Goal: Task Accomplishment & Management: Manage account settings

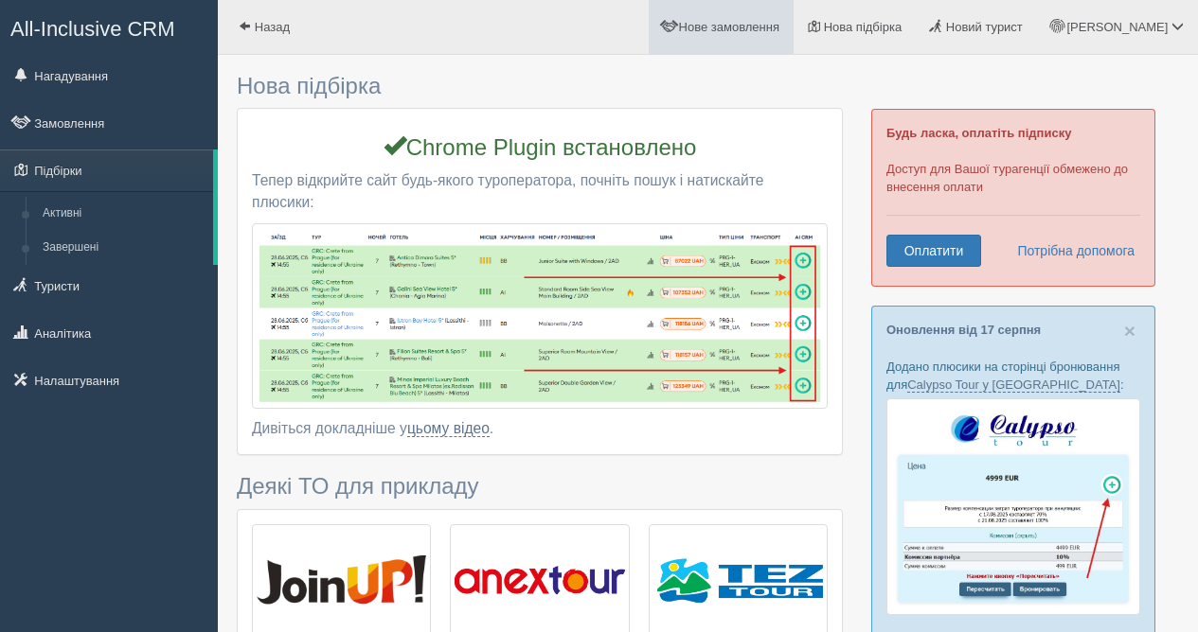
click at [772, 41] on link "Нове замовлення" at bounding box center [720, 27] width 145 height 54
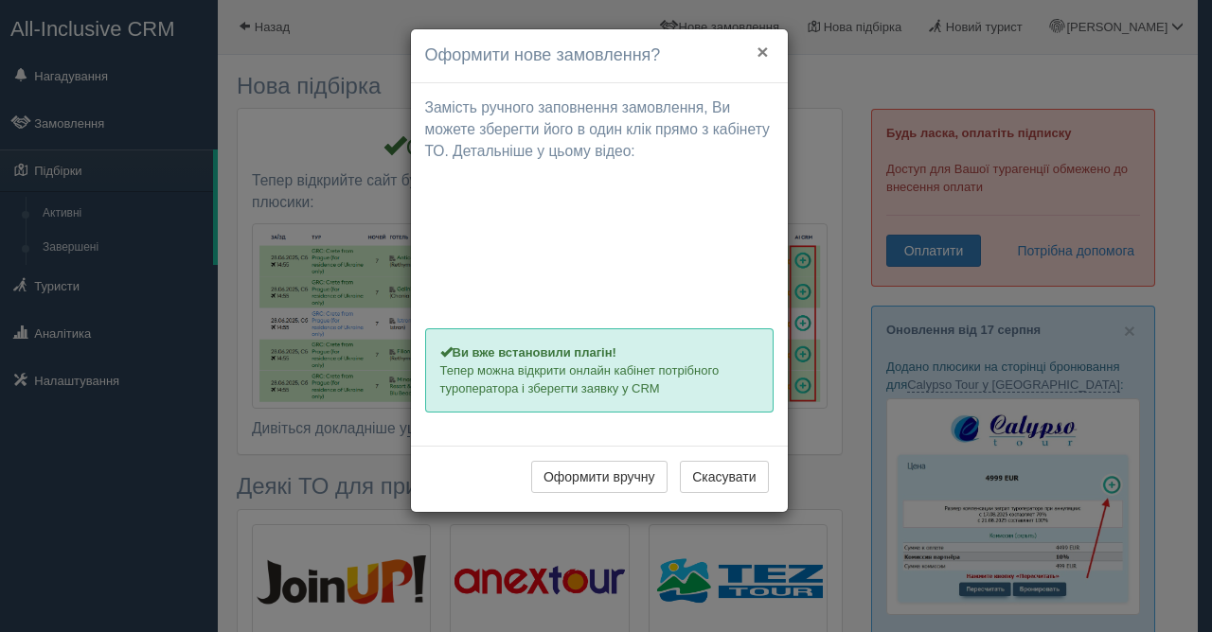
click at [764, 55] on button "×" at bounding box center [761, 52] width 11 height 20
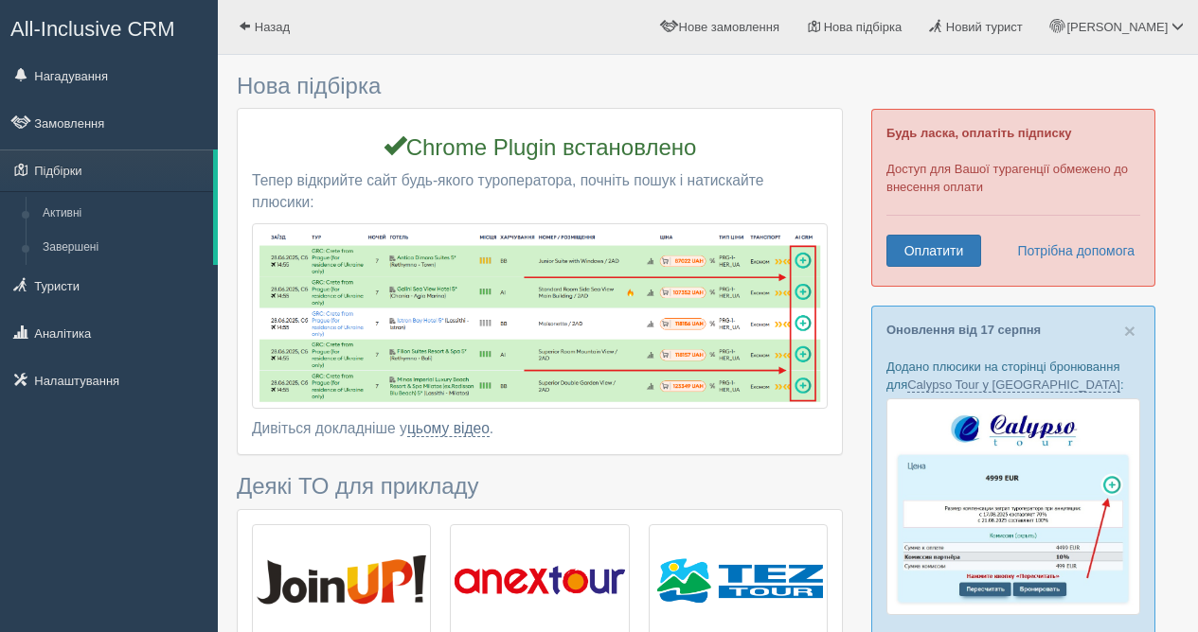
click at [588, 87] on h3 "Нова підбірка" at bounding box center [540, 86] width 606 height 25
click at [778, 38] on link "Нове замовлення" at bounding box center [720, 27] width 145 height 54
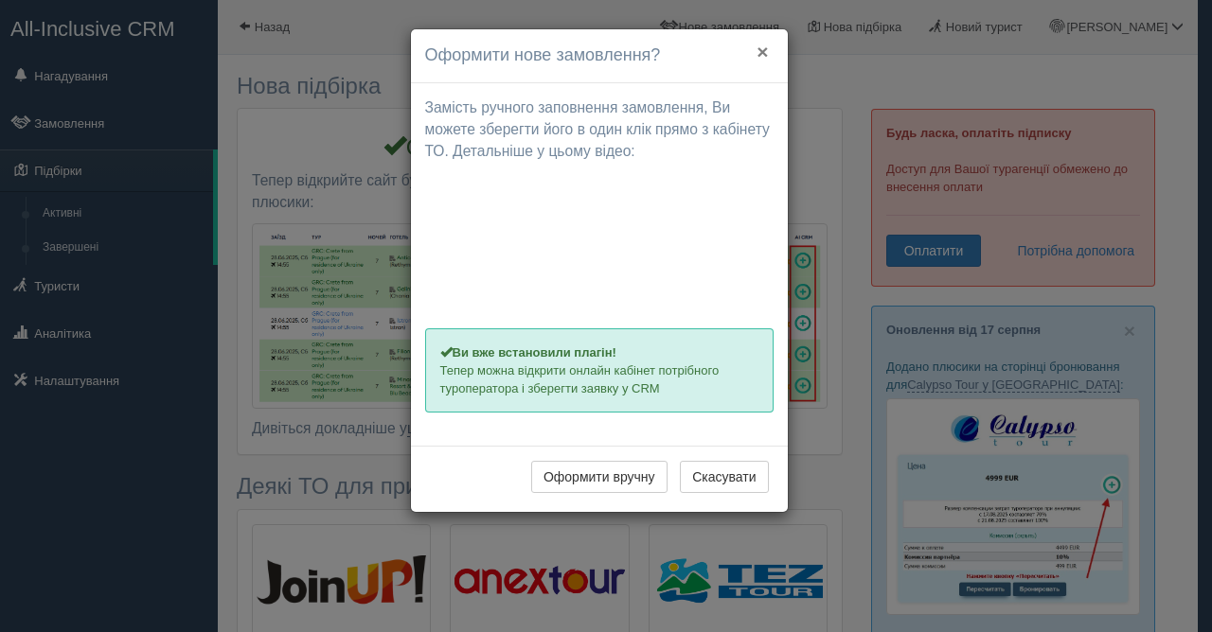
click at [763, 52] on button "×" at bounding box center [761, 52] width 11 height 20
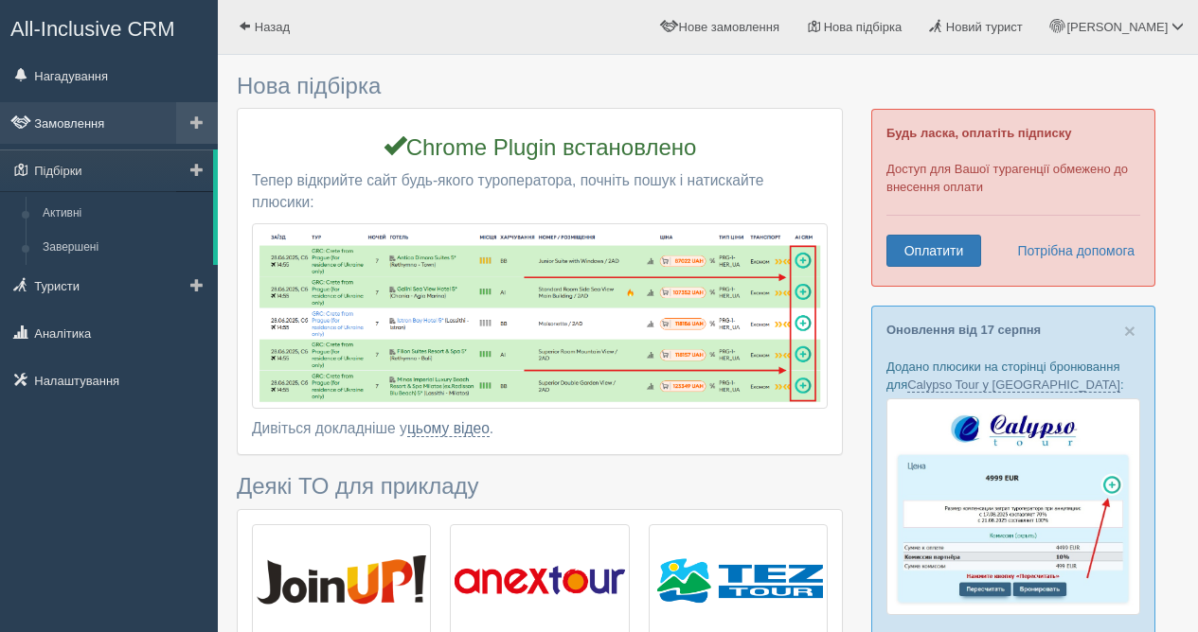
click at [80, 128] on link "Замовлення" at bounding box center [109, 123] width 218 height 42
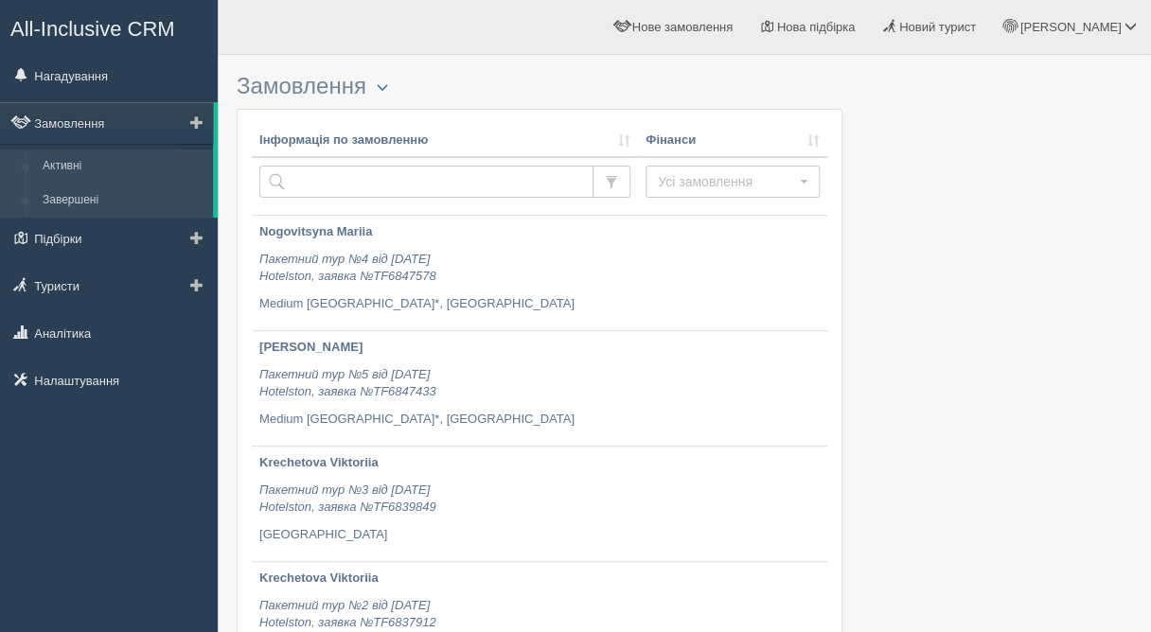
click at [83, 205] on link "Завершені" at bounding box center [123, 201] width 179 height 34
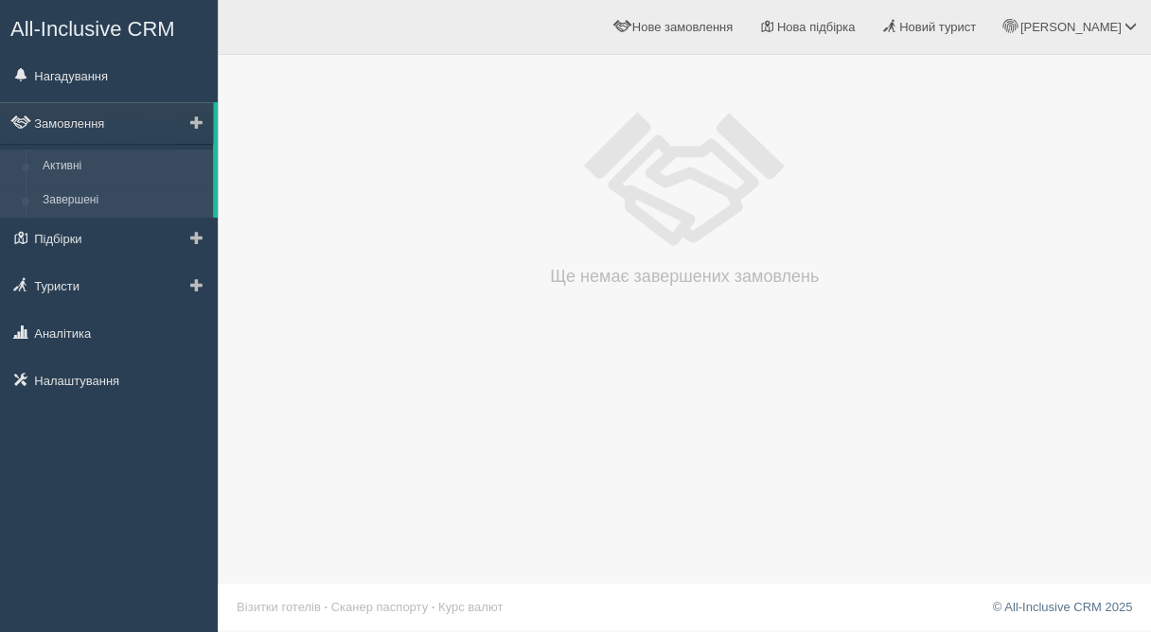
click at [77, 167] on link "Активні" at bounding box center [123, 167] width 179 height 34
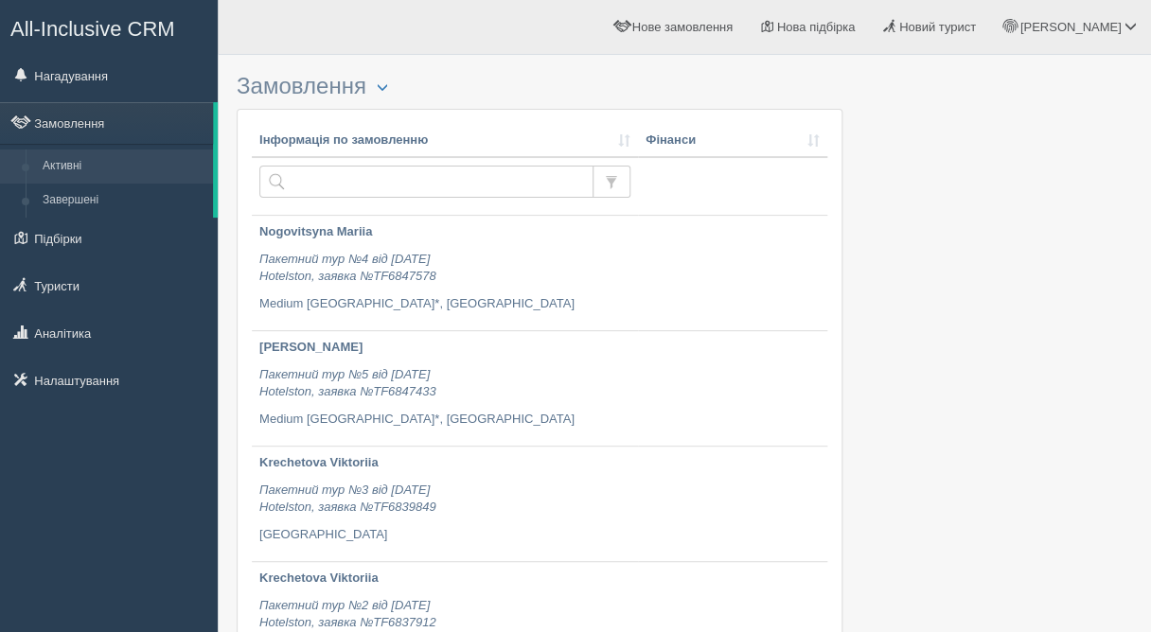
click at [65, 167] on link "Активні" at bounding box center [123, 167] width 179 height 34
click at [783, 187] on span "Усі замовлення" at bounding box center [726, 181] width 137 height 19
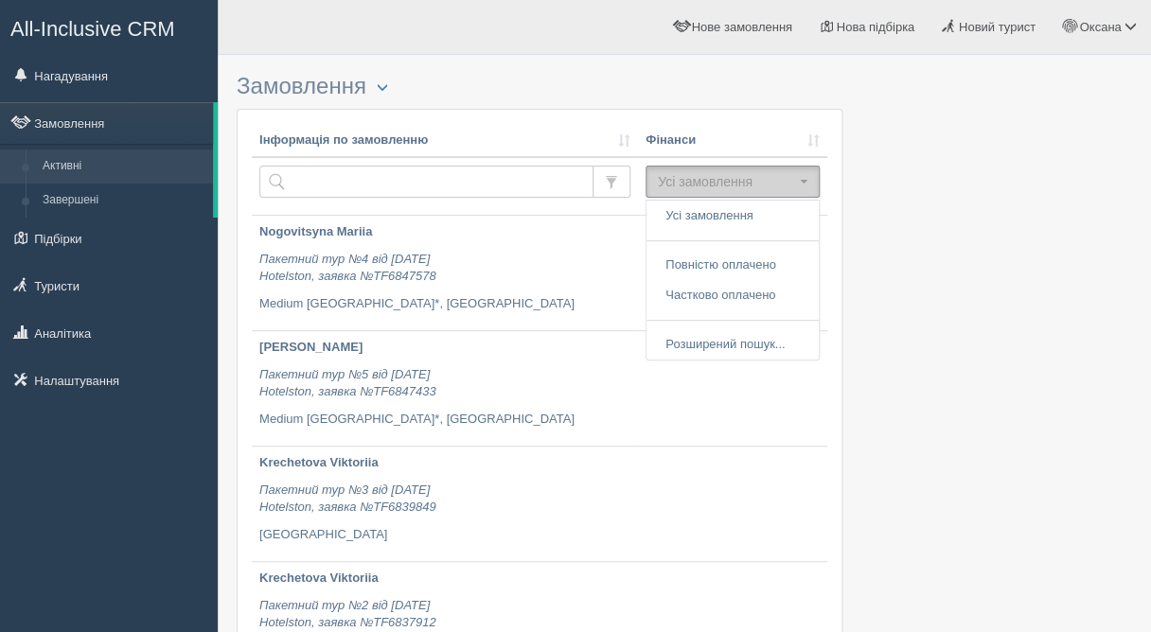
click at [783, 187] on span "Усі замовлення" at bounding box center [726, 181] width 137 height 19
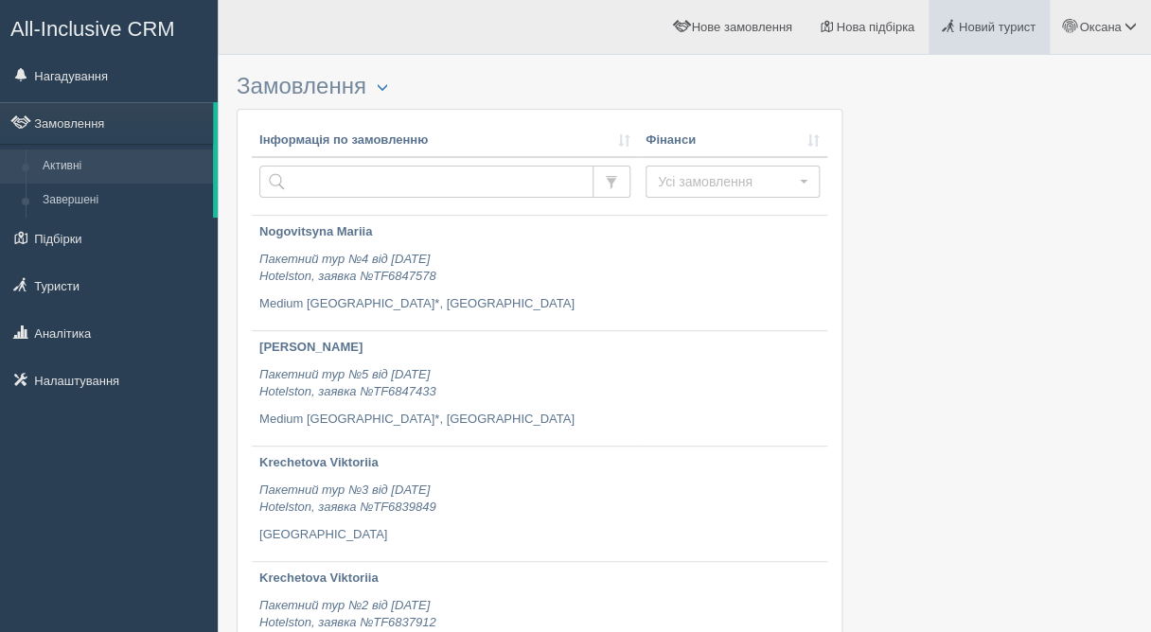
click at [998, 24] on span "Новий турист" at bounding box center [997, 27] width 77 height 14
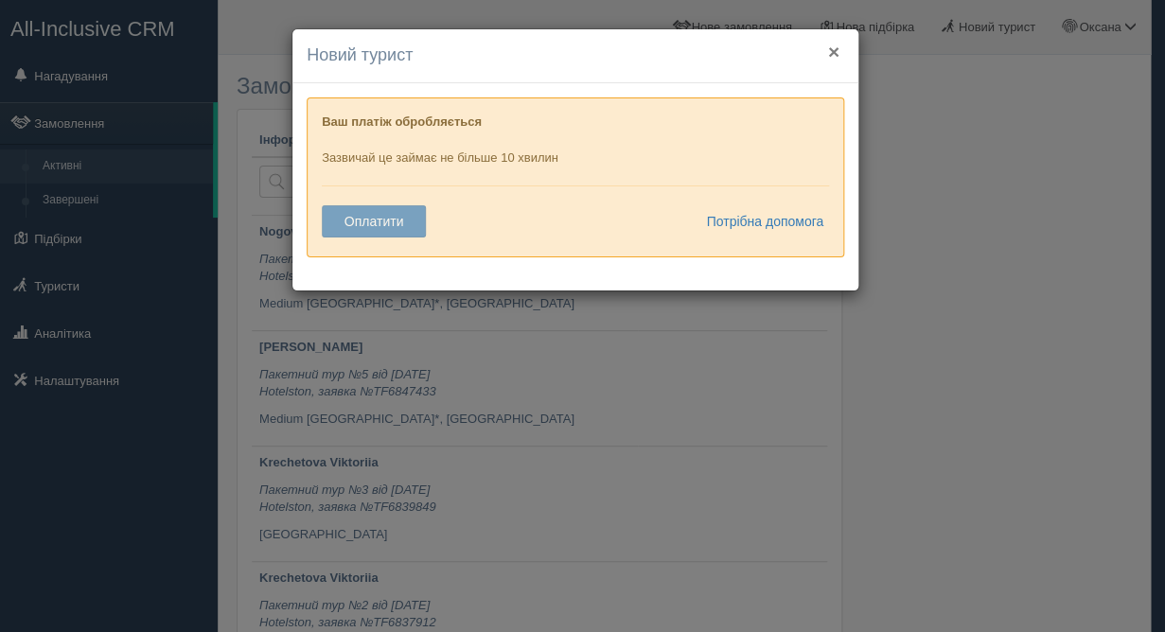
click at [837, 57] on button "×" at bounding box center [833, 52] width 11 height 20
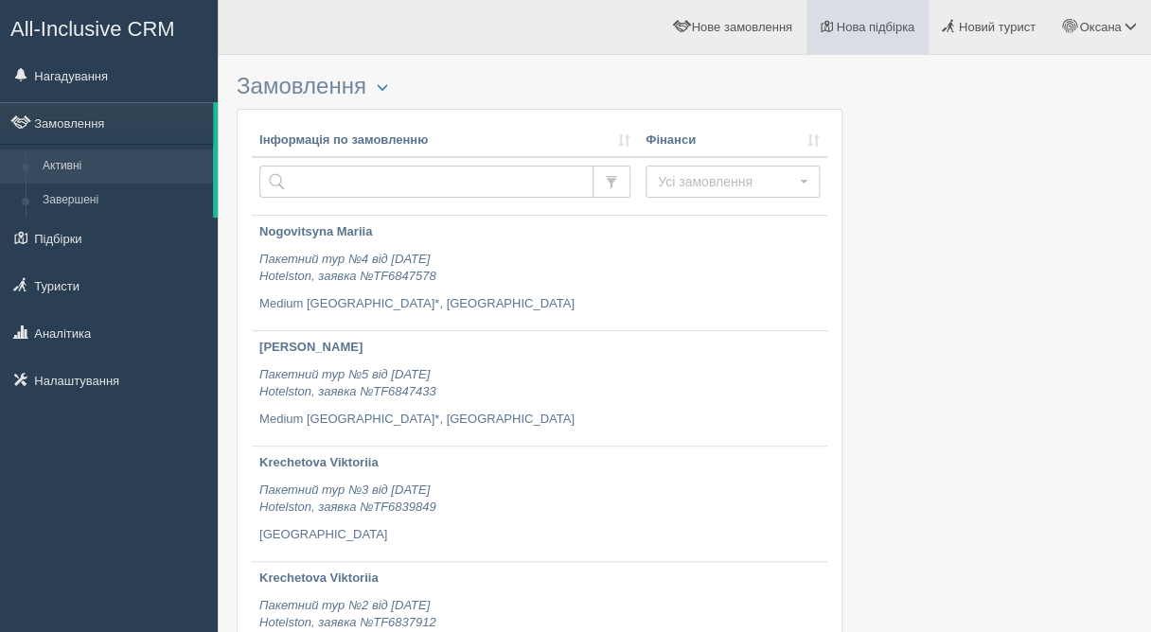
click at [861, 35] on link "Нова підбірка" at bounding box center [868, 27] width 122 height 54
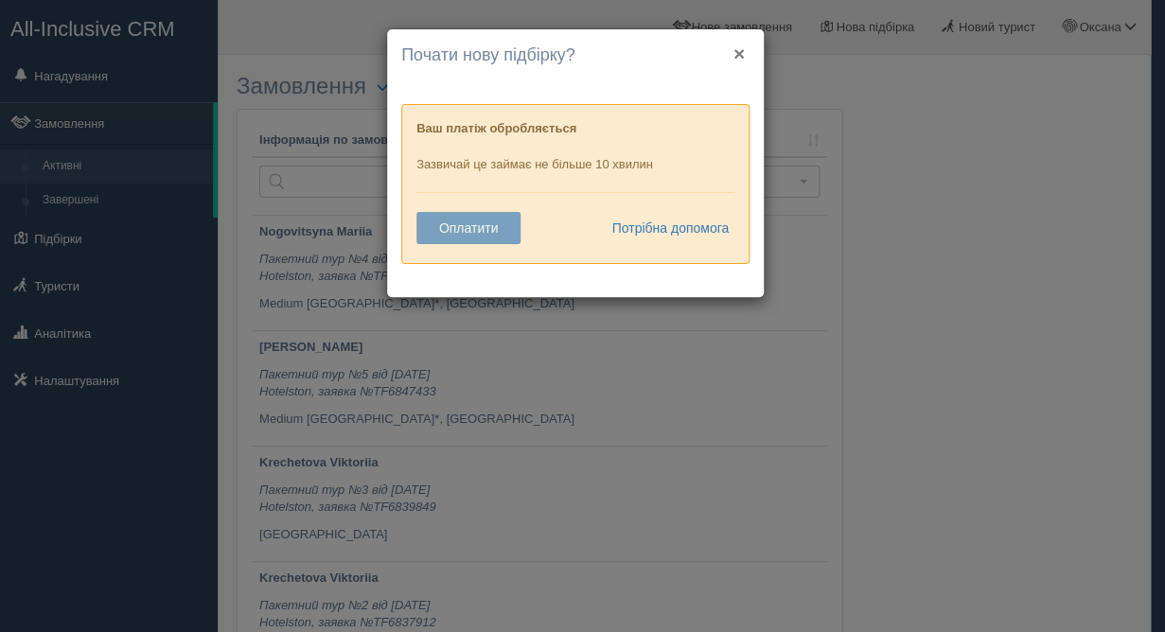
click at [738, 57] on button "×" at bounding box center [739, 54] width 11 height 20
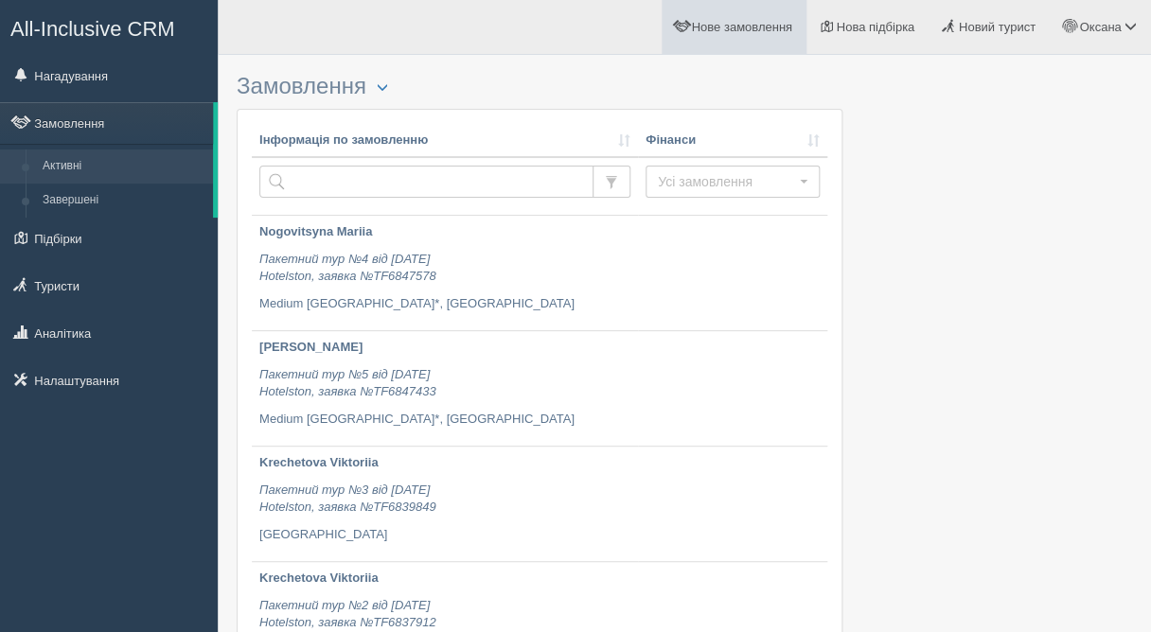
click at [733, 32] on span "Нове замовлення" at bounding box center [741, 27] width 100 height 14
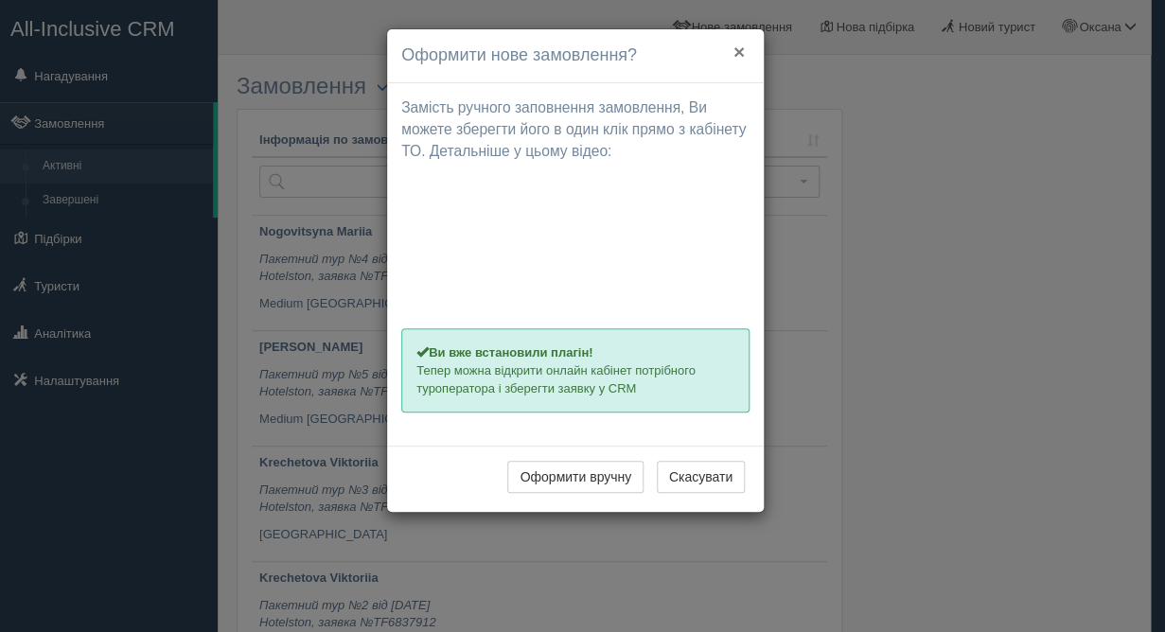
click at [739, 55] on button "×" at bounding box center [739, 52] width 11 height 20
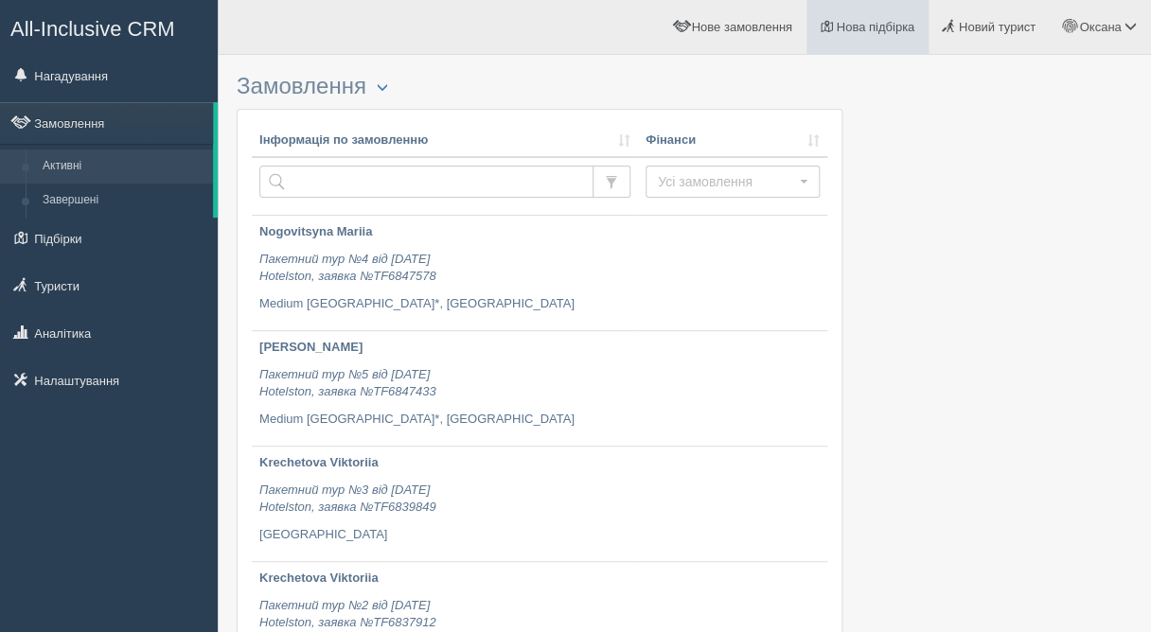
click at [877, 32] on span "Нова підбірка" at bounding box center [875, 27] width 79 height 14
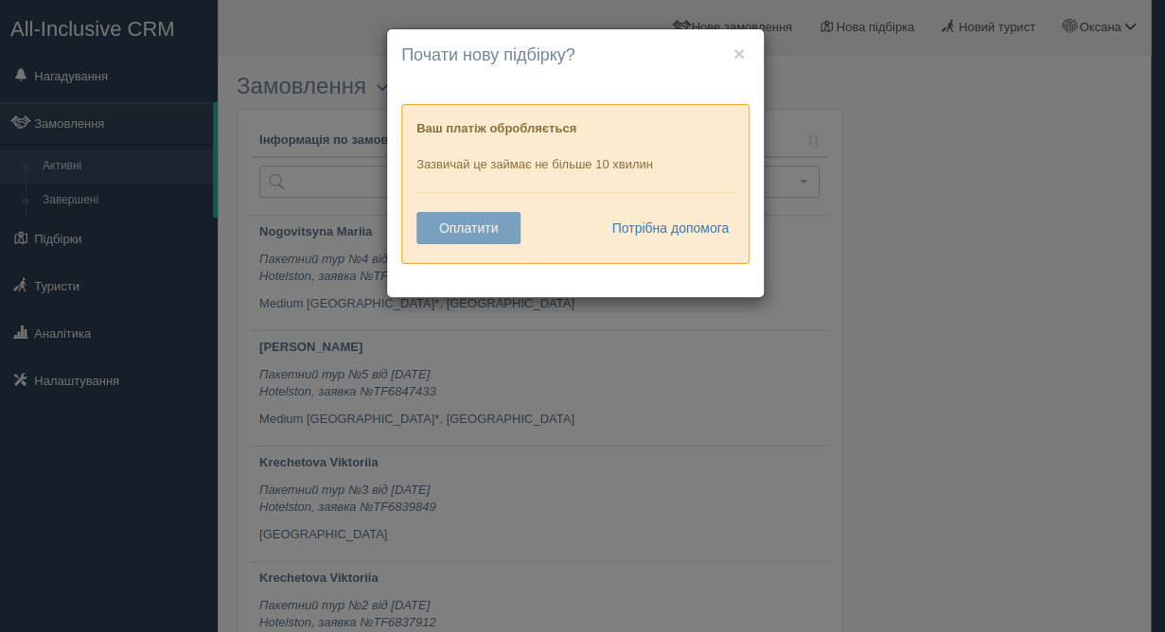
click at [477, 230] on button "Оплатити" at bounding box center [469, 228] width 104 height 32
click at [472, 230] on button "Оплатити" at bounding box center [469, 228] width 104 height 32
click at [470, 232] on button "Оплатити" at bounding box center [469, 228] width 104 height 32
click at [695, 226] on link "Потрібна допомога" at bounding box center [664, 228] width 131 height 32
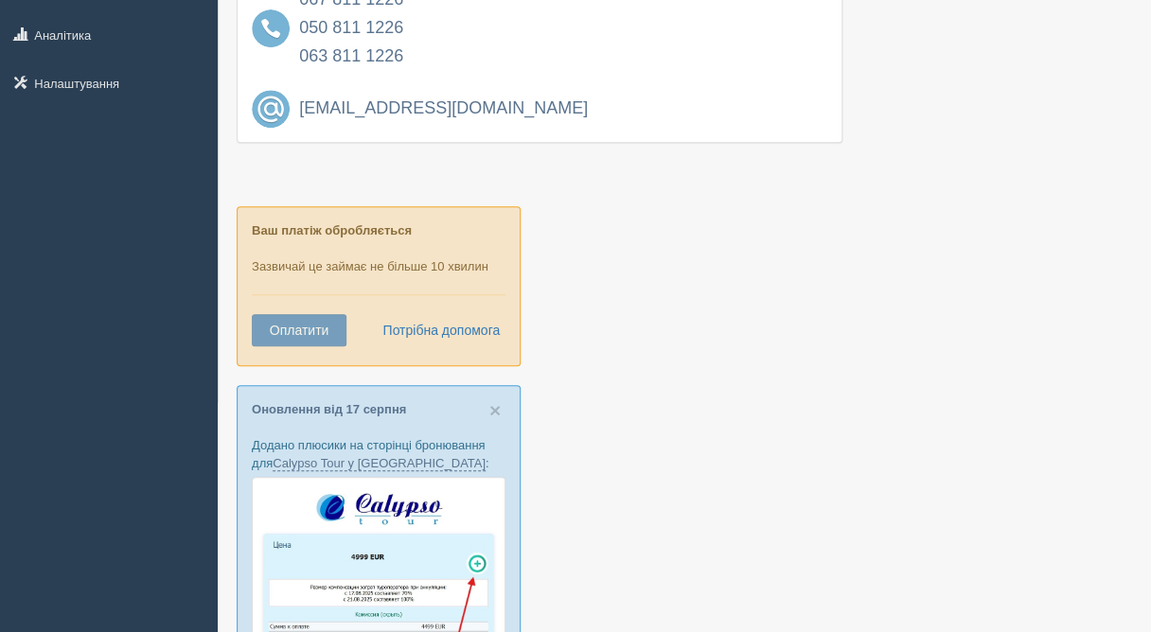
scroll to position [242, 0]
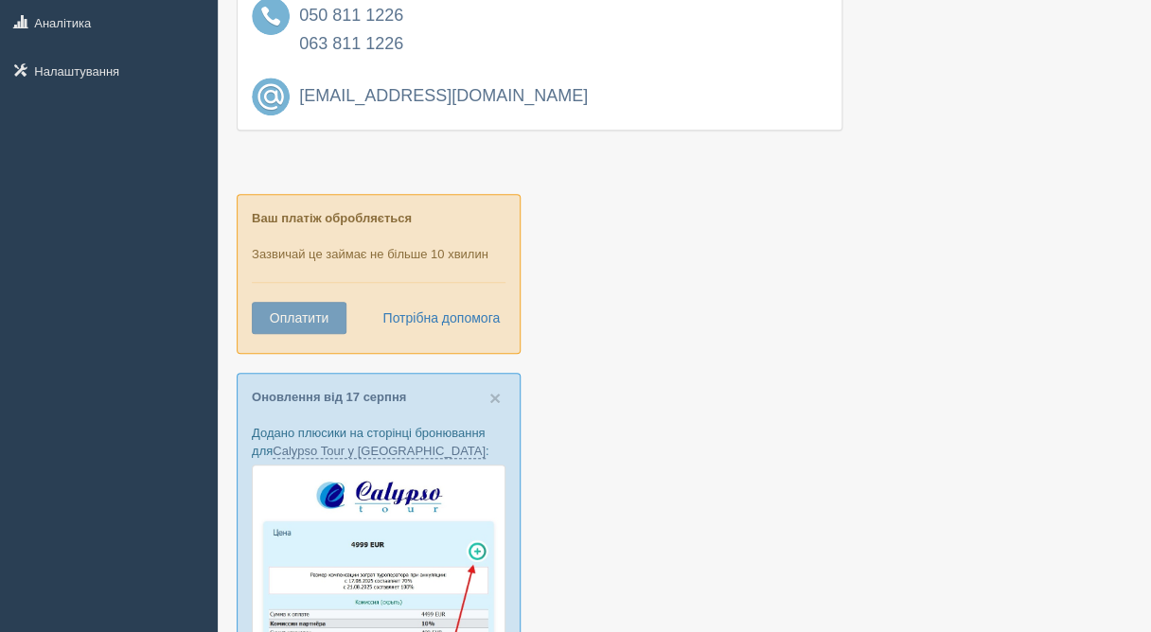
click at [303, 321] on button "Оплатити" at bounding box center [299, 318] width 95 height 32
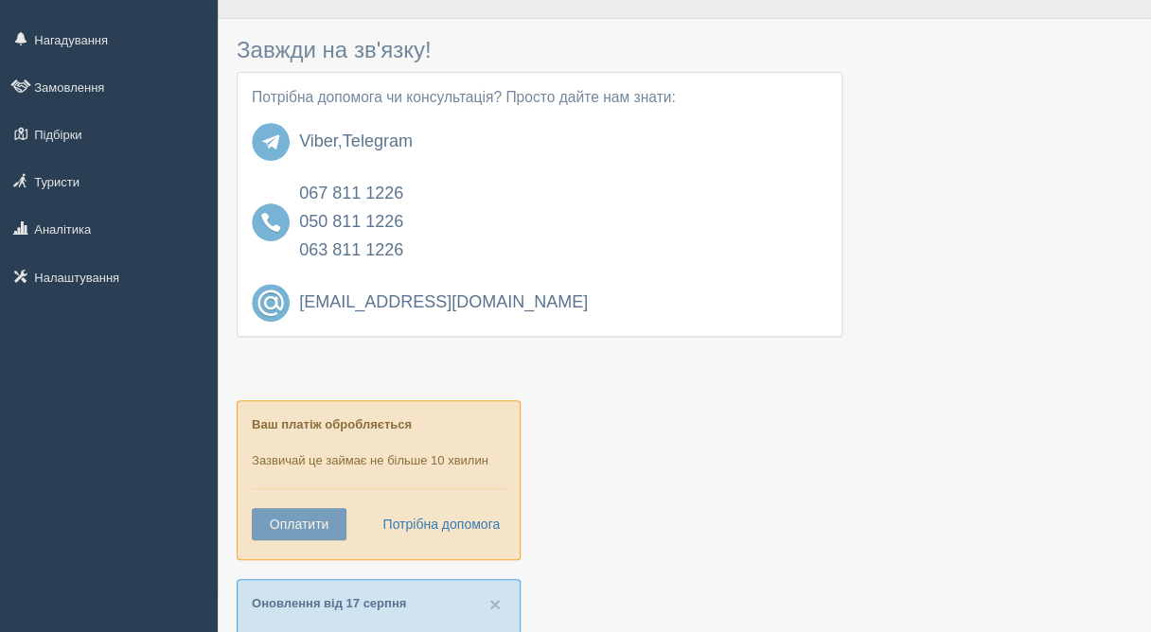
scroll to position [0, 0]
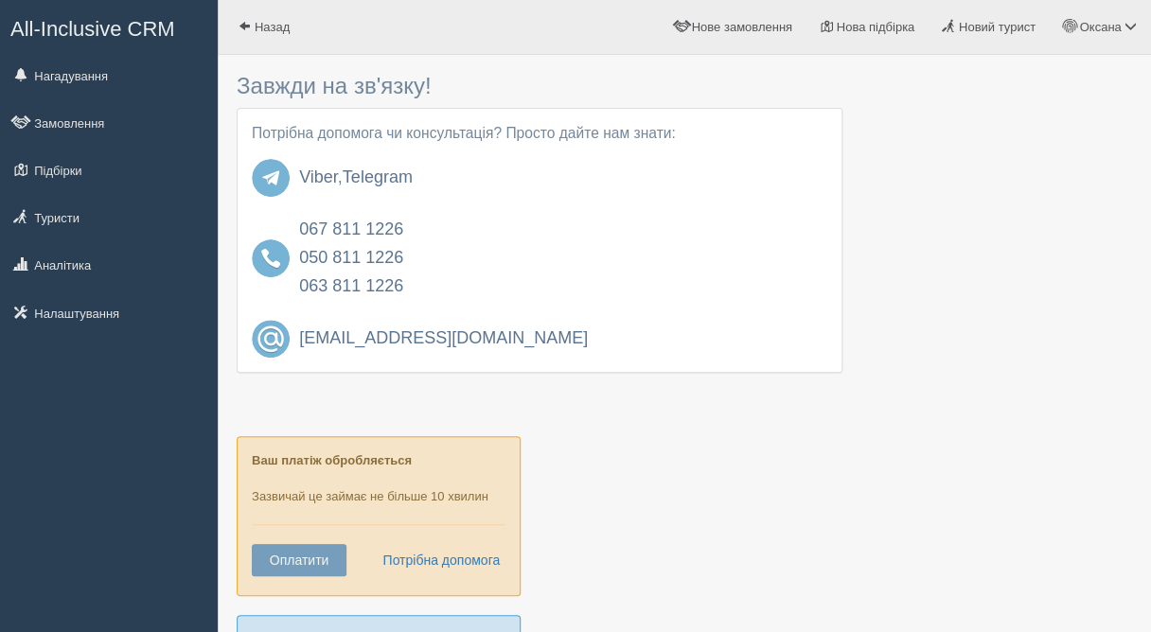
click at [73, 29] on span "All-Inclusive CRM" at bounding box center [92, 29] width 165 height 24
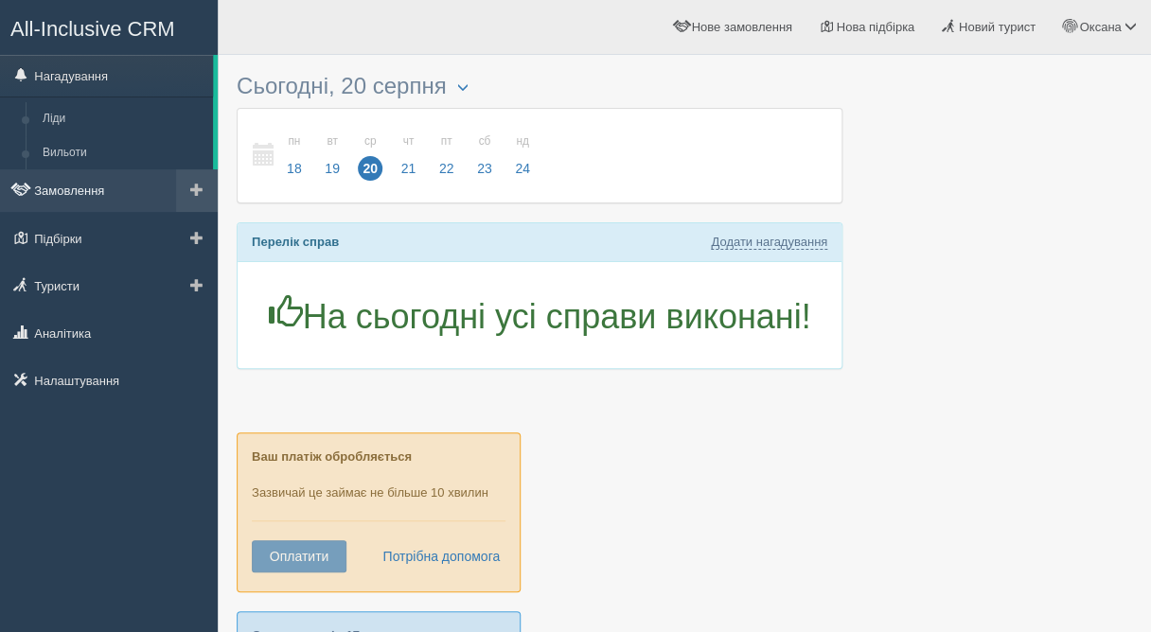
click at [62, 191] on link "Замовлення" at bounding box center [109, 190] width 218 height 42
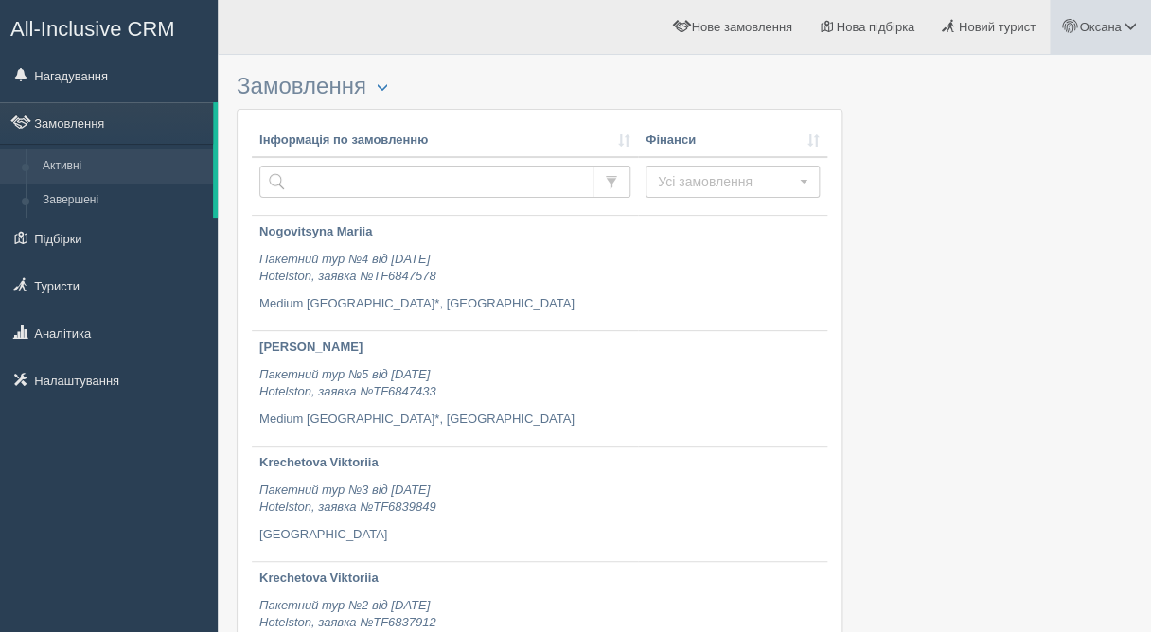
click at [1108, 31] on span "Оксана" at bounding box center [1100, 27] width 42 height 14
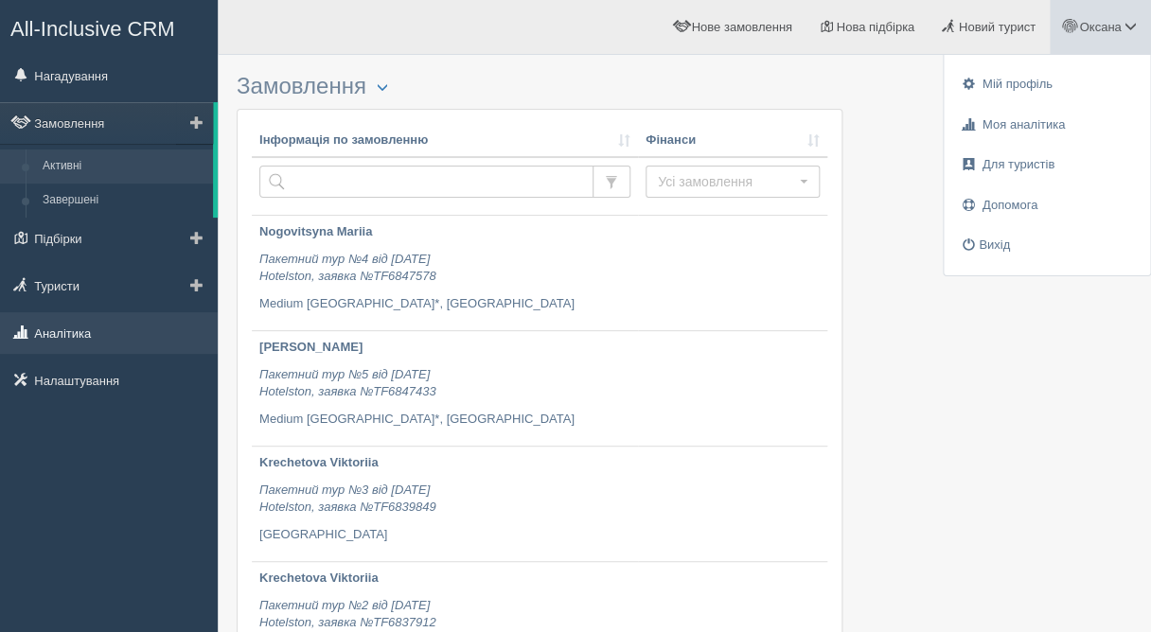
click at [89, 343] on link "Аналітика" at bounding box center [109, 333] width 218 height 42
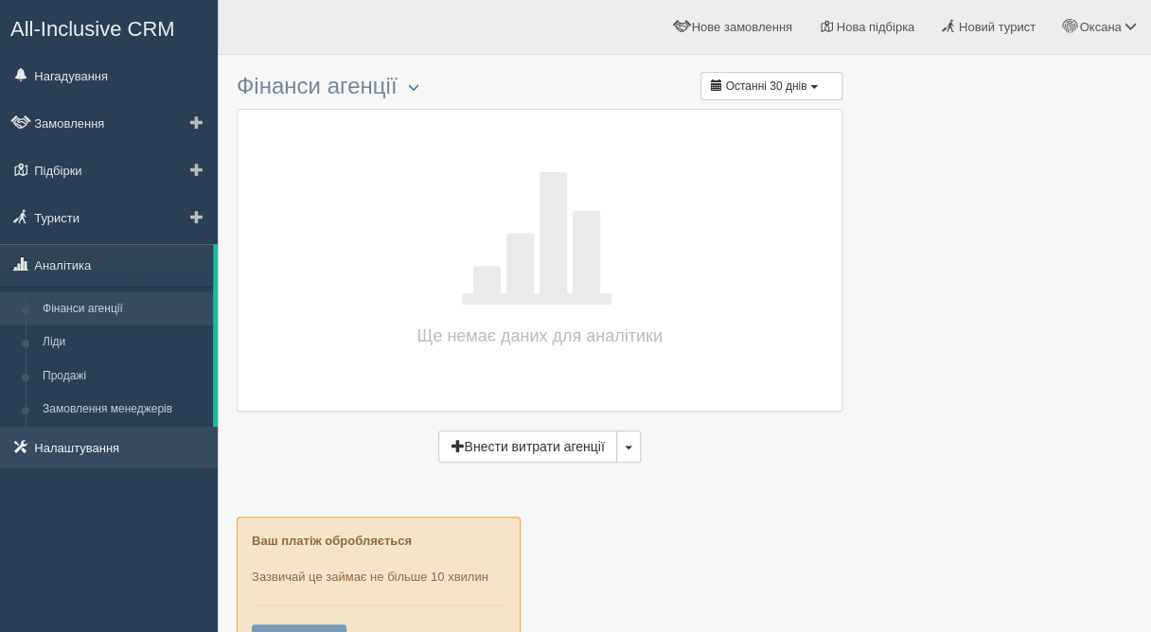
click at [79, 454] on link "Налаштування" at bounding box center [109, 448] width 218 height 42
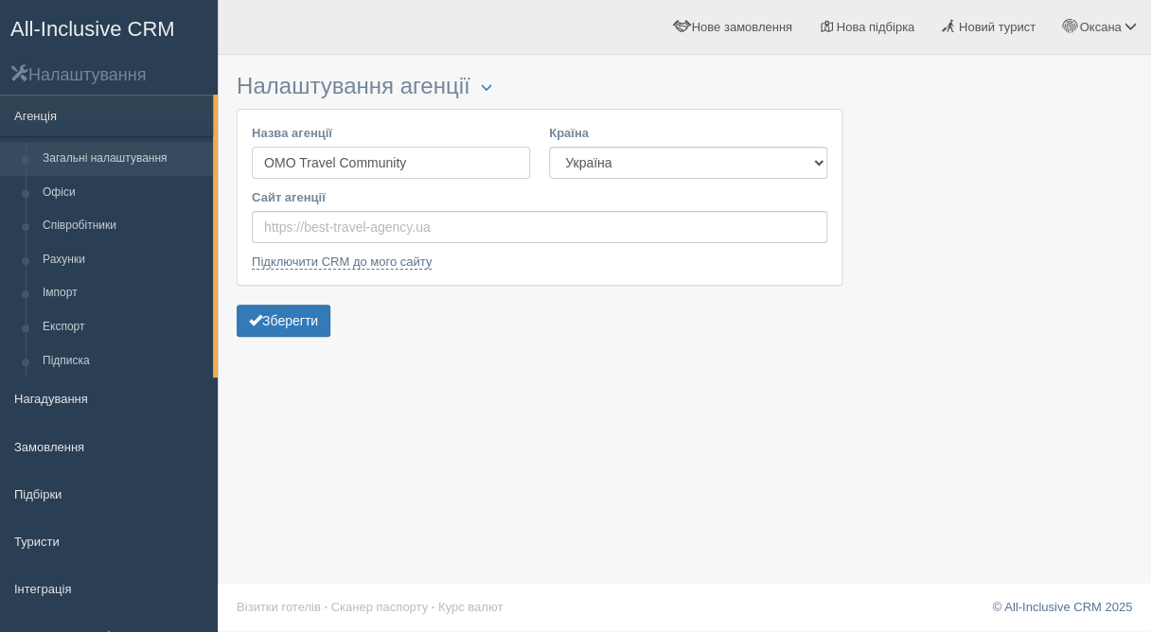
drag, startPoint x: 431, startPoint y: 167, endPoint x: 201, endPoint y: 170, distance: 230.1
click at [252, 170] on input "OMO Travel Community" at bounding box center [391, 163] width 278 height 32
type input "ФОП Пенья [PERSON_NAME]"
click at [311, 323] on button "Зберегти" at bounding box center [284, 321] width 94 height 32
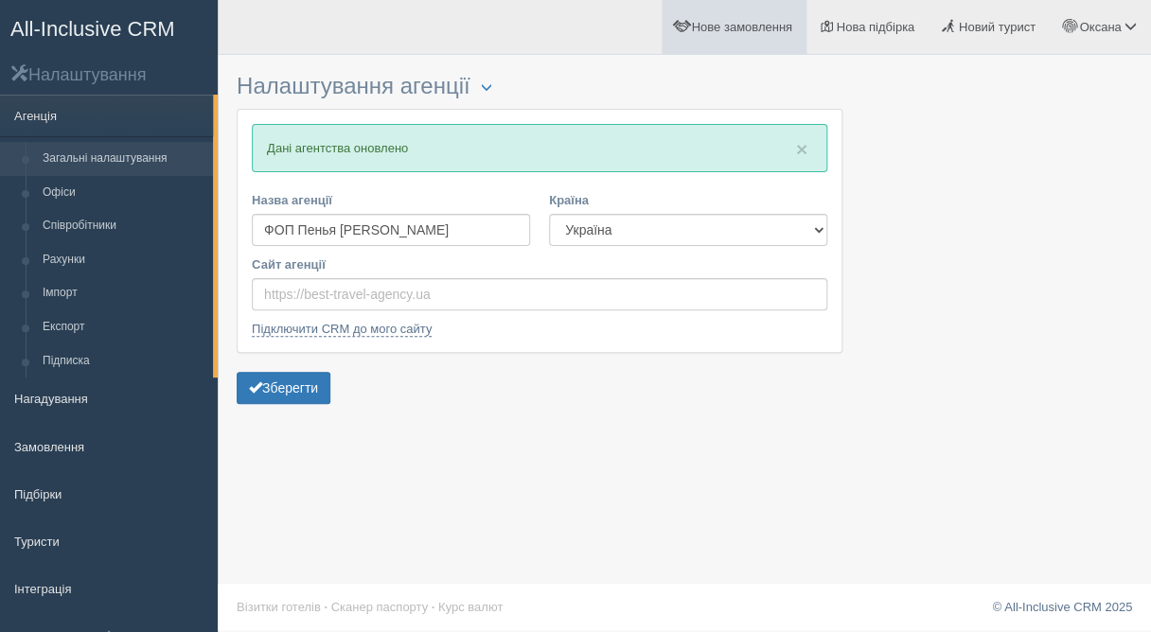
click at [723, 34] on span "Нове замовлення" at bounding box center [741, 27] width 100 height 14
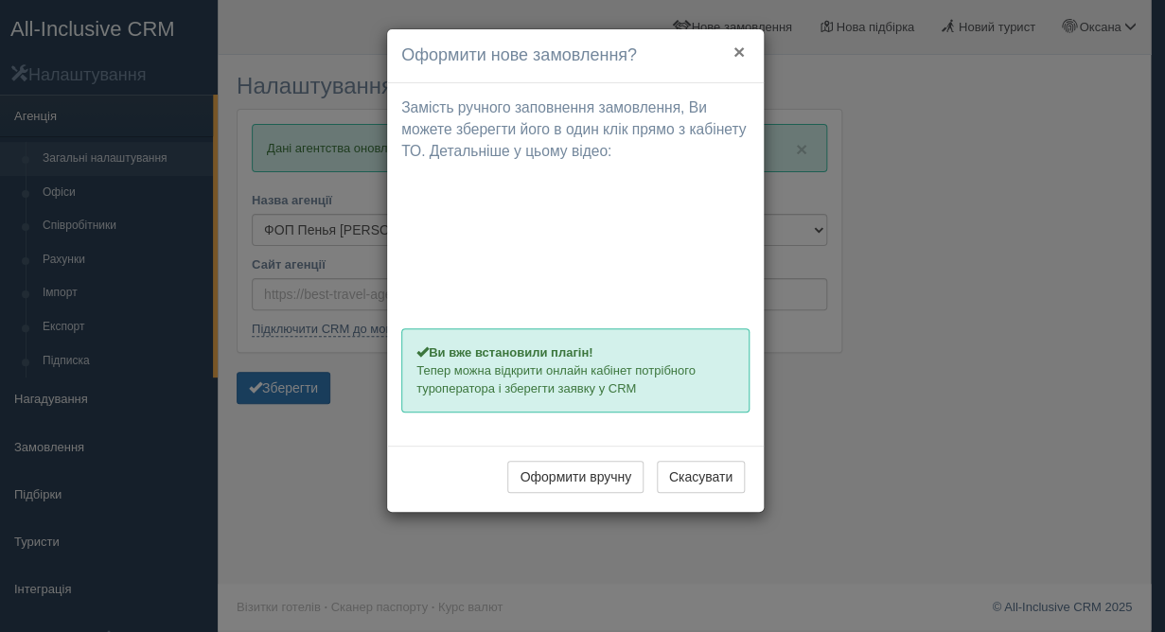
click at [739, 56] on button "×" at bounding box center [739, 52] width 11 height 20
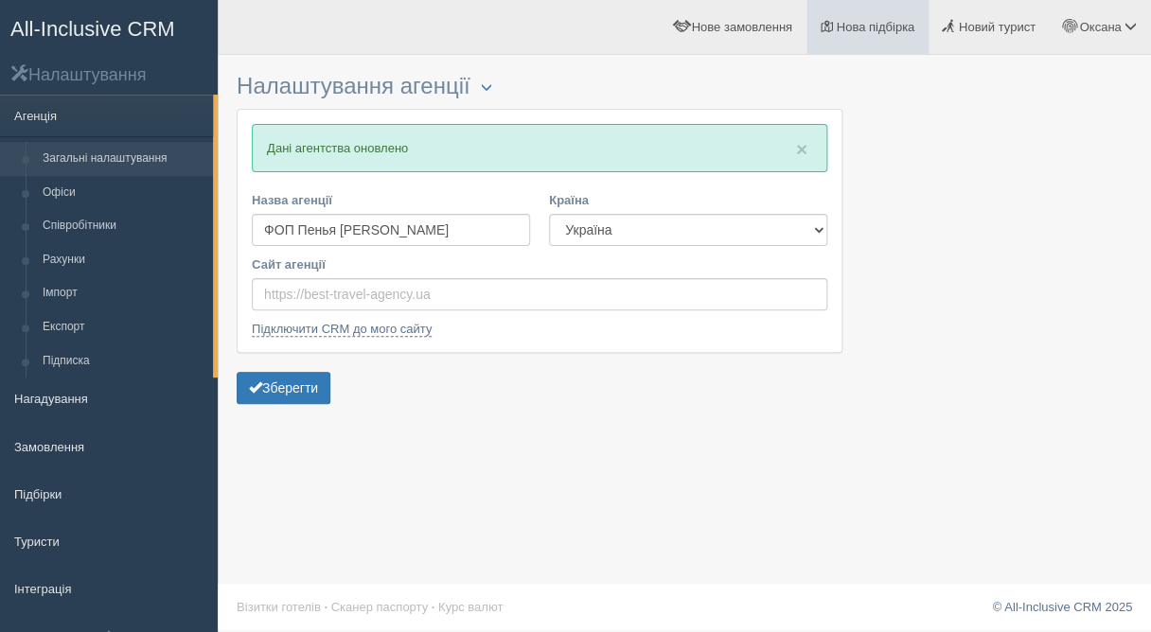
click at [876, 33] on span "Нова підбірка" at bounding box center [875, 27] width 79 height 14
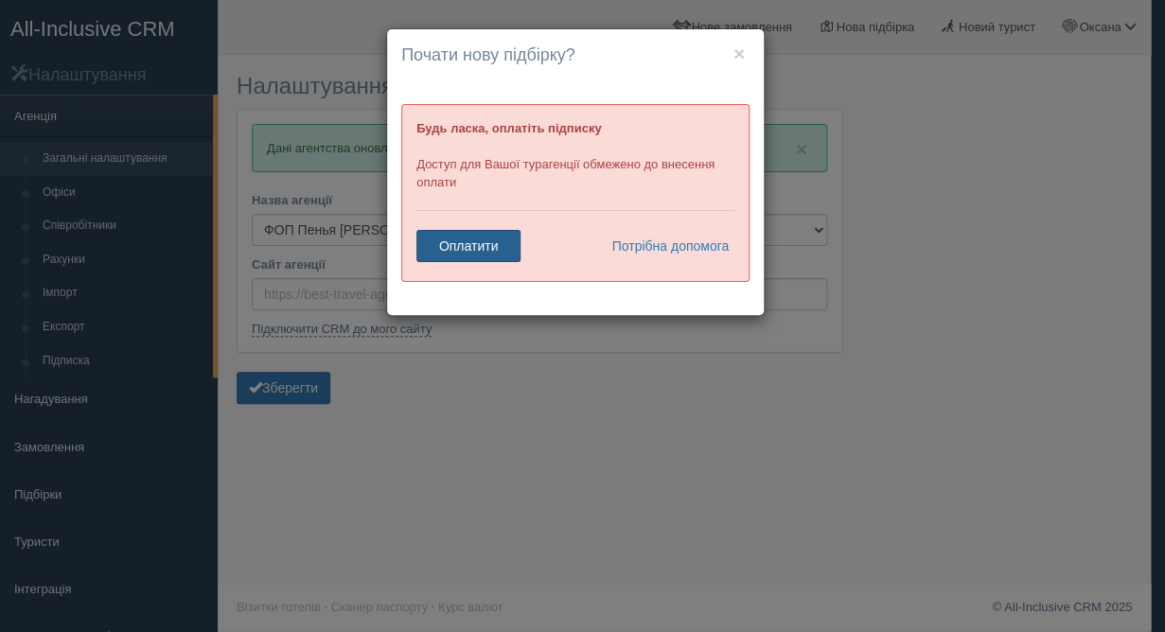
click at [458, 252] on link "Оплатити" at bounding box center [469, 246] width 104 height 32
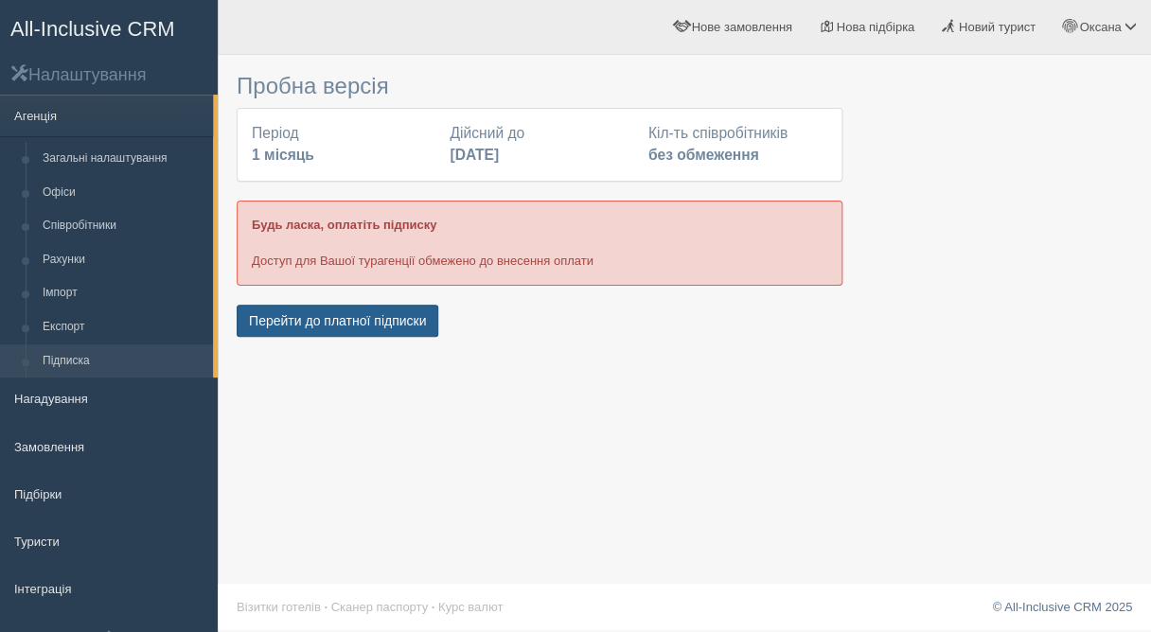
click at [377, 326] on button "Перейти до платної підписки" at bounding box center [338, 321] width 202 height 32
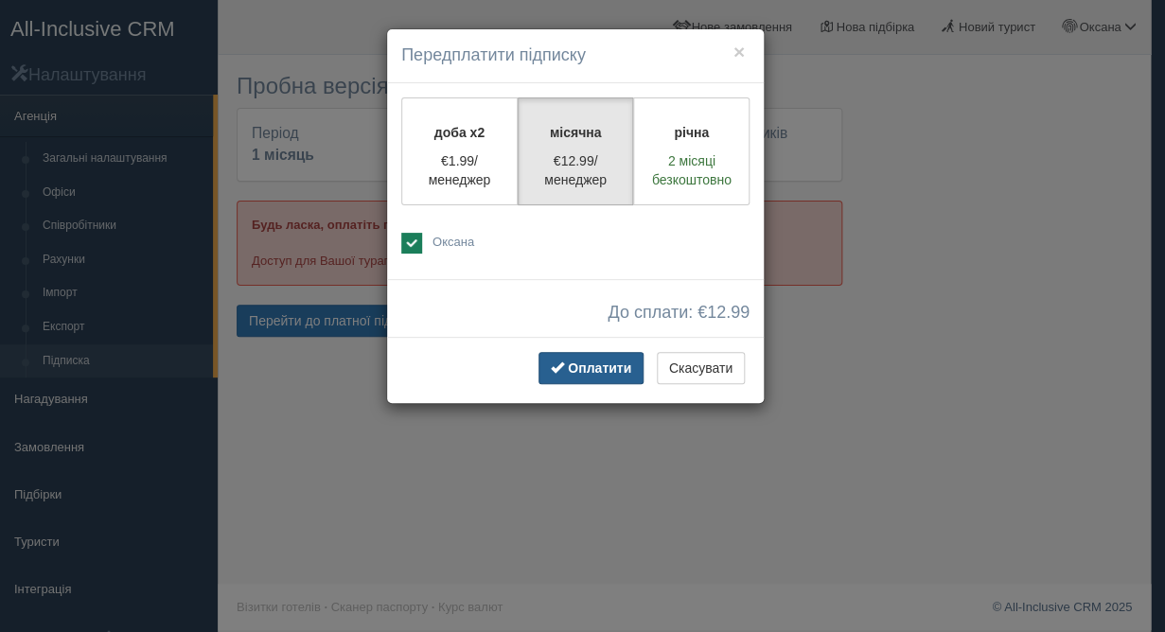
click at [600, 376] on span "Оплатити" at bounding box center [599, 368] width 63 height 15
